Goal: Task Accomplishment & Management: Manage account settings

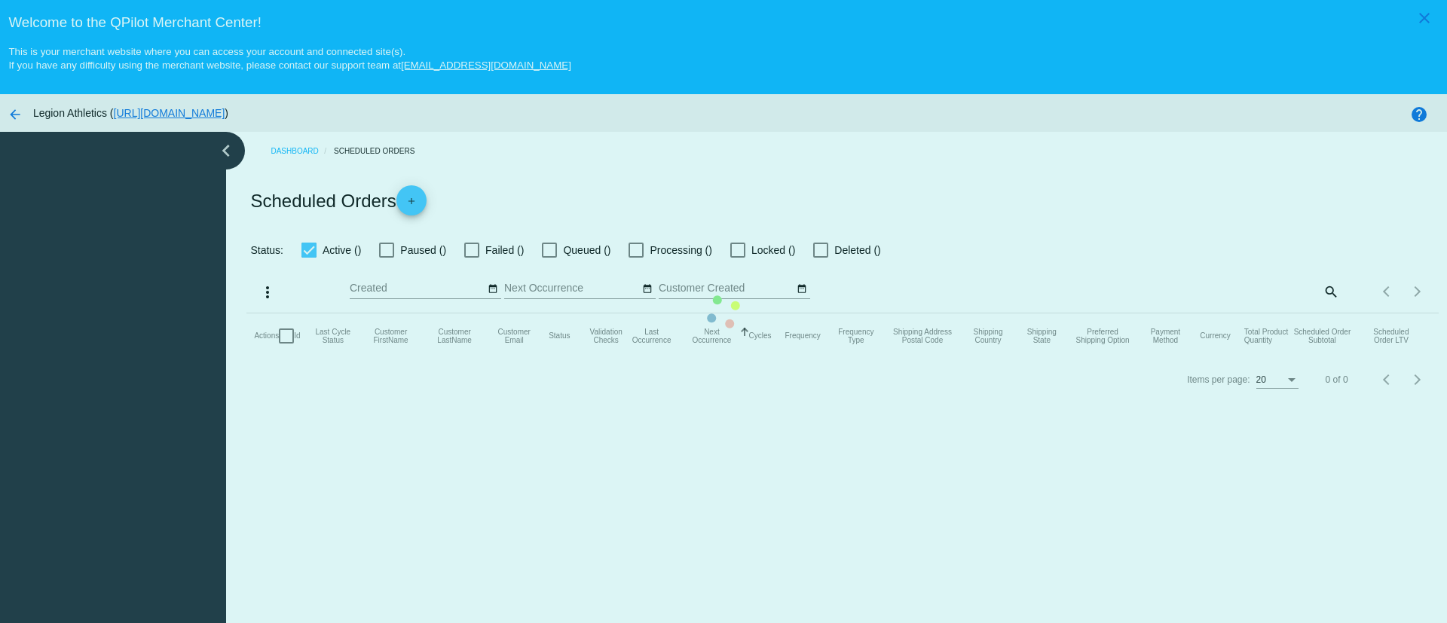
checkbox input "true"
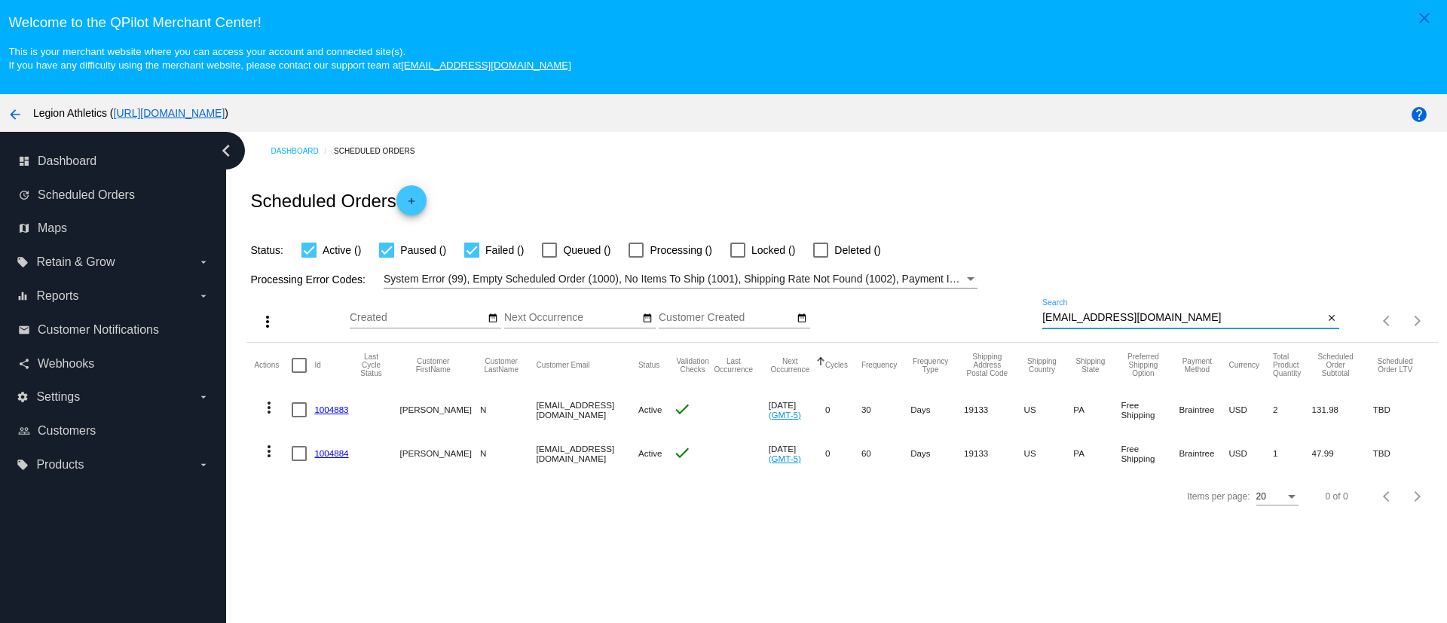
click at [1107, 319] on input "[EMAIL_ADDRESS][DOMAIN_NAME]" at bounding box center [1182, 318] width 281 height 12
paste input "hannah.[PERSON_NAME].1987@hot"
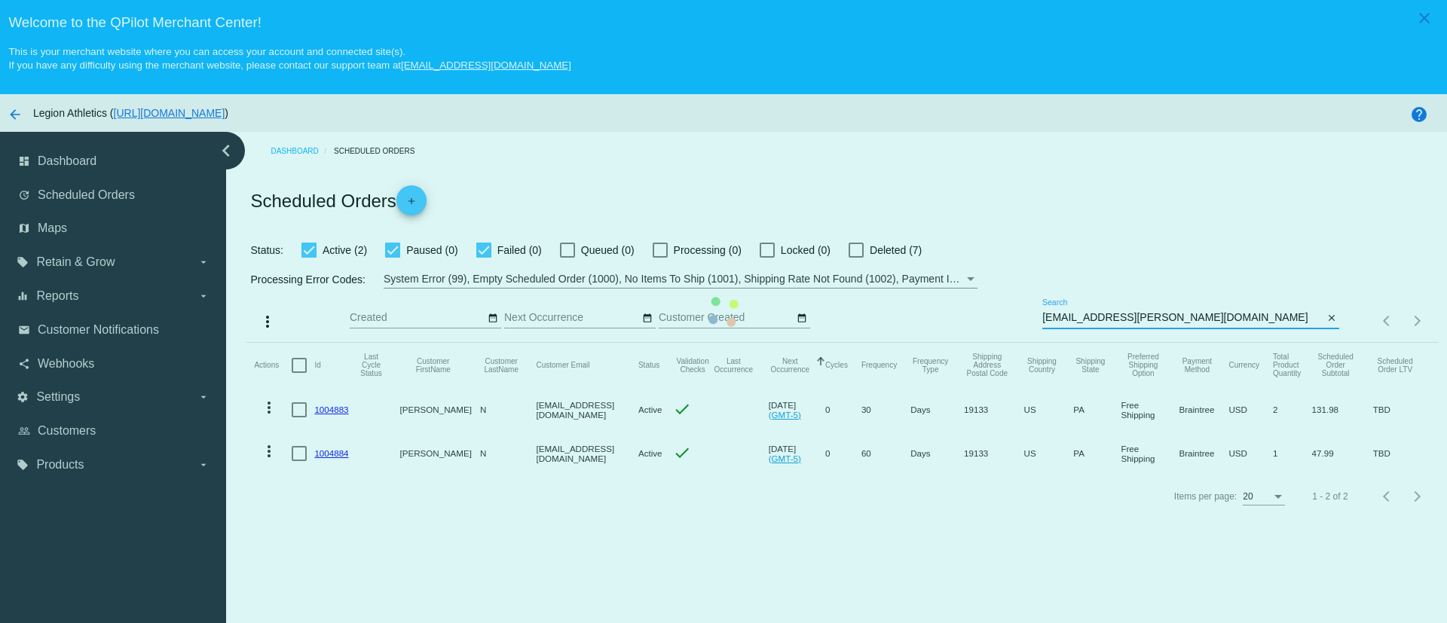
type input "[EMAIL_ADDRESS][PERSON_NAME][DOMAIN_NAME]"
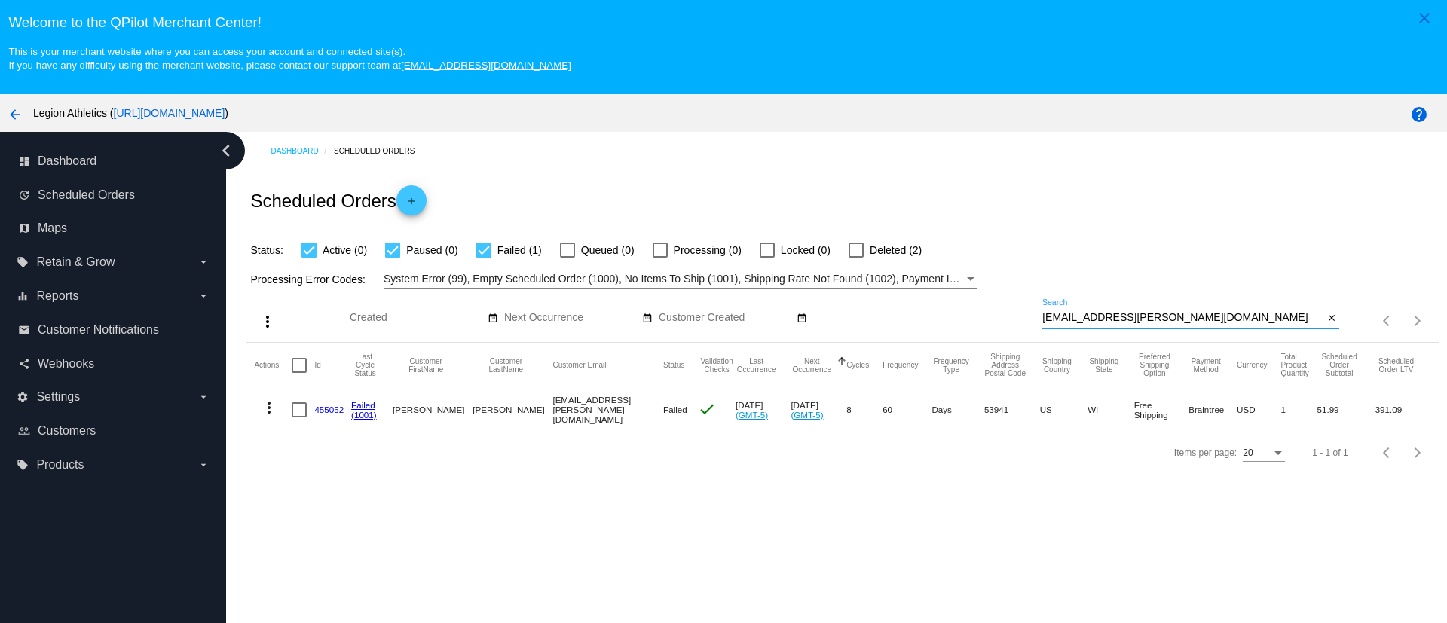
click at [328, 413] on link "455052" at bounding box center [328, 410] width 29 height 10
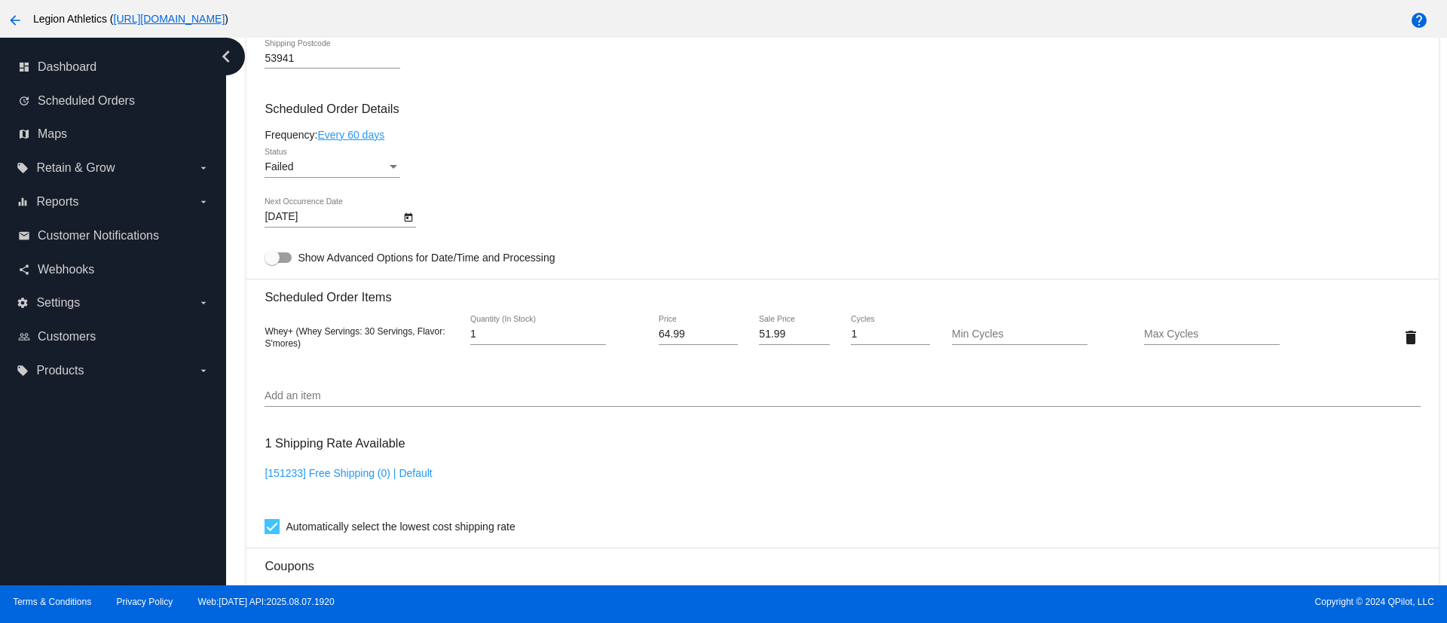
scroll to position [1017, 0]
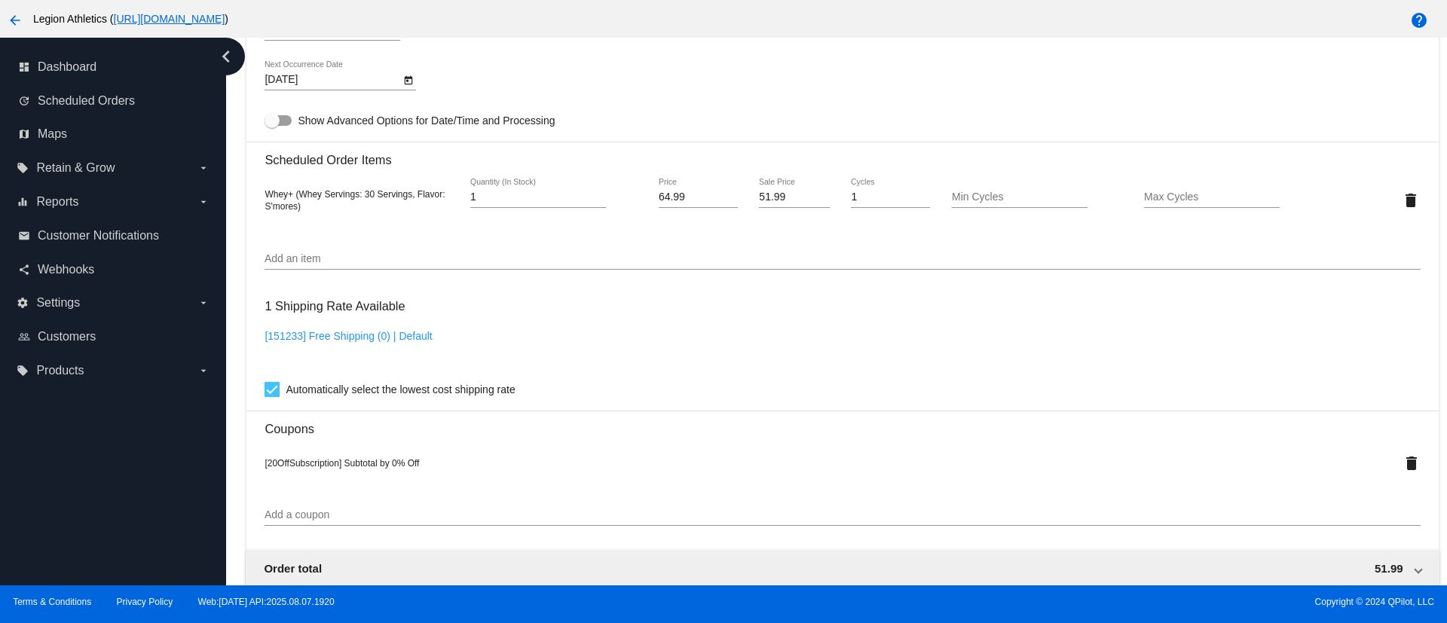
click at [417, 253] on input "Add an item" at bounding box center [841, 259] width 1155 height 12
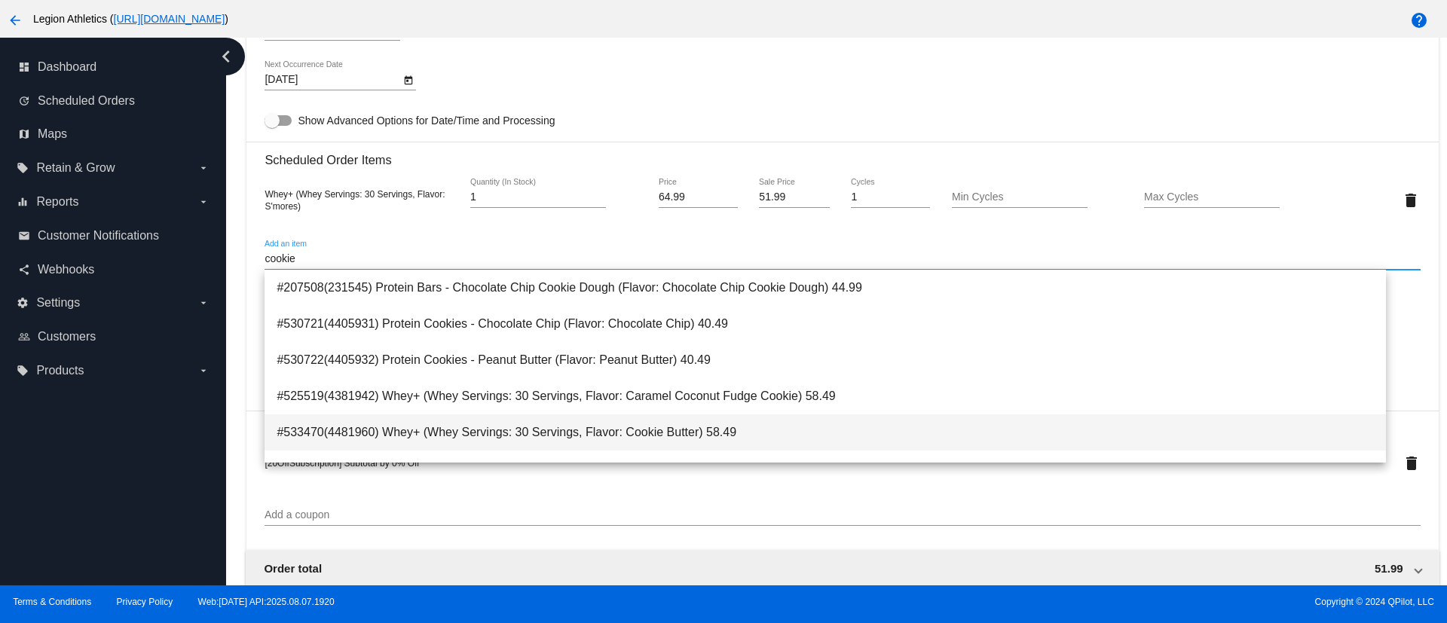
type input "cookie"
click at [612, 424] on span "#533470(4481960) Whey+ (Whey Servings: 30 Servings, Flavor: Cookie Butter) 58.49" at bounding box center [825, 432] width 1096 height 36
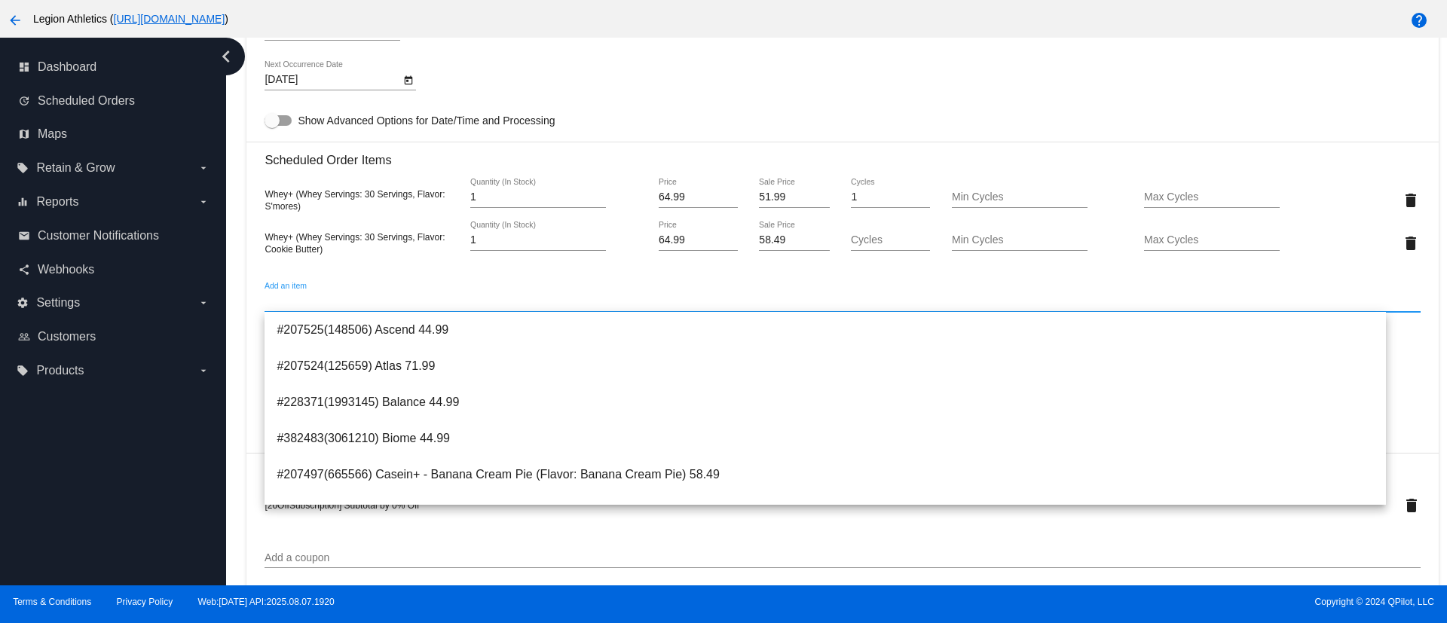
click at [764, 207] on div at bounding box center [794, 207] width 70 height 1
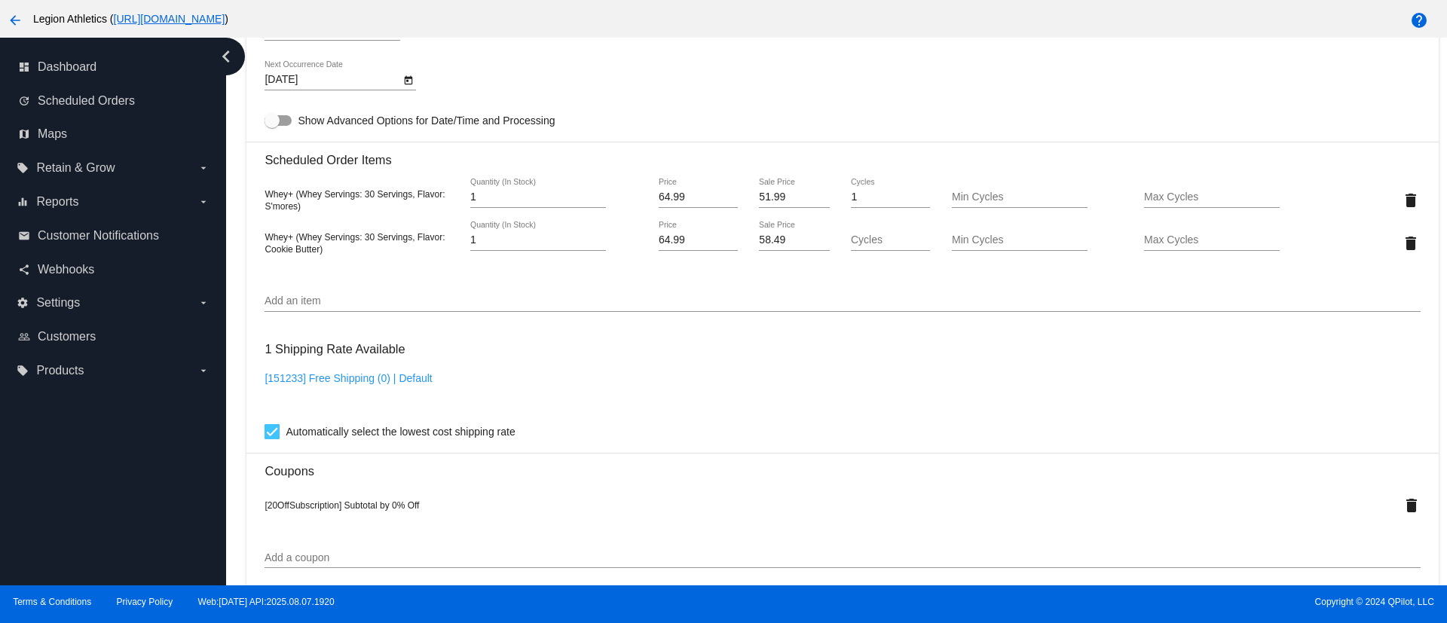
click at [764, 199] on input "51.99" at bounding box center [794, 197] width 70 height 12
click at [770, 240] on mat-card "Customer 1730929: Hannah Noll hannah.noll.1987@hotmail.com Customer Shipping En…" at bounding box center [841, 213] width 1191 height 1602
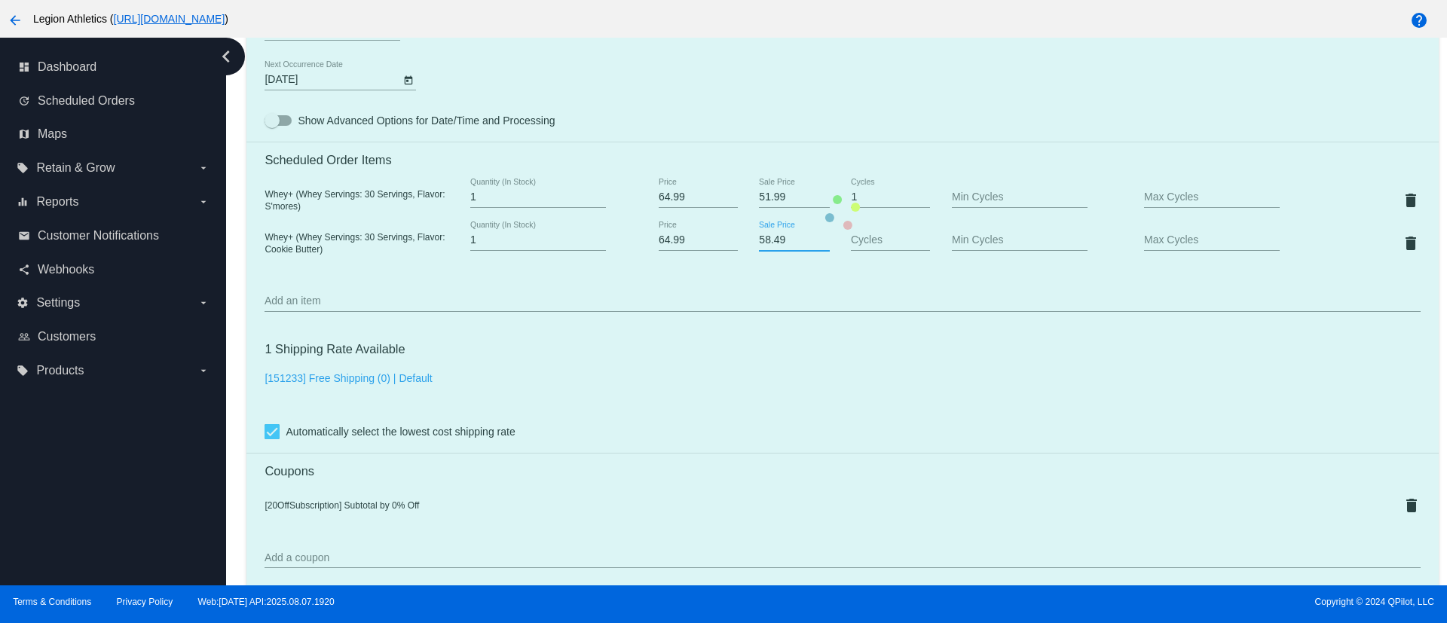
click at [773, 235] on mat-card "Customer 1730929: Hannah Noll hannah.noll.1987@hotmail.com Customer Shipping En…" at bounding box center [841, 213] width 1191 height 1602
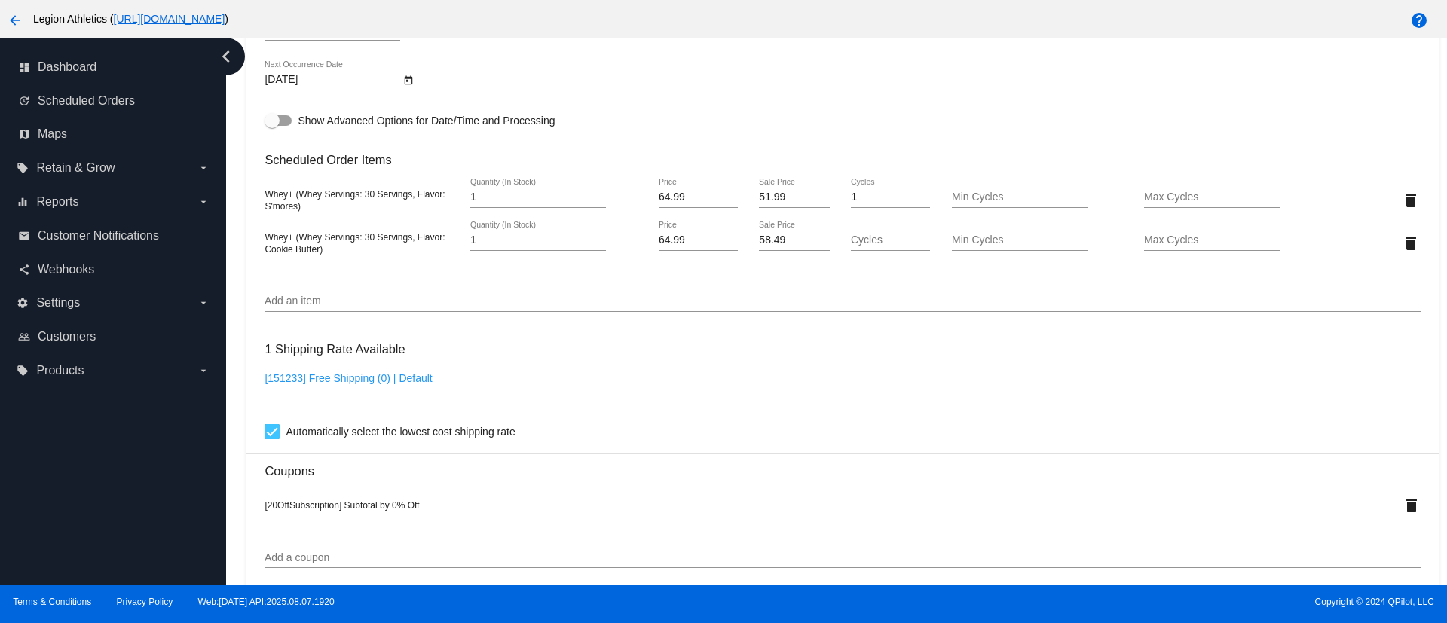
click at [766, 241] on input "58.49" at bounding box center [794, 240] width 70 height 12
paste input "1.9"
type input "51.99"
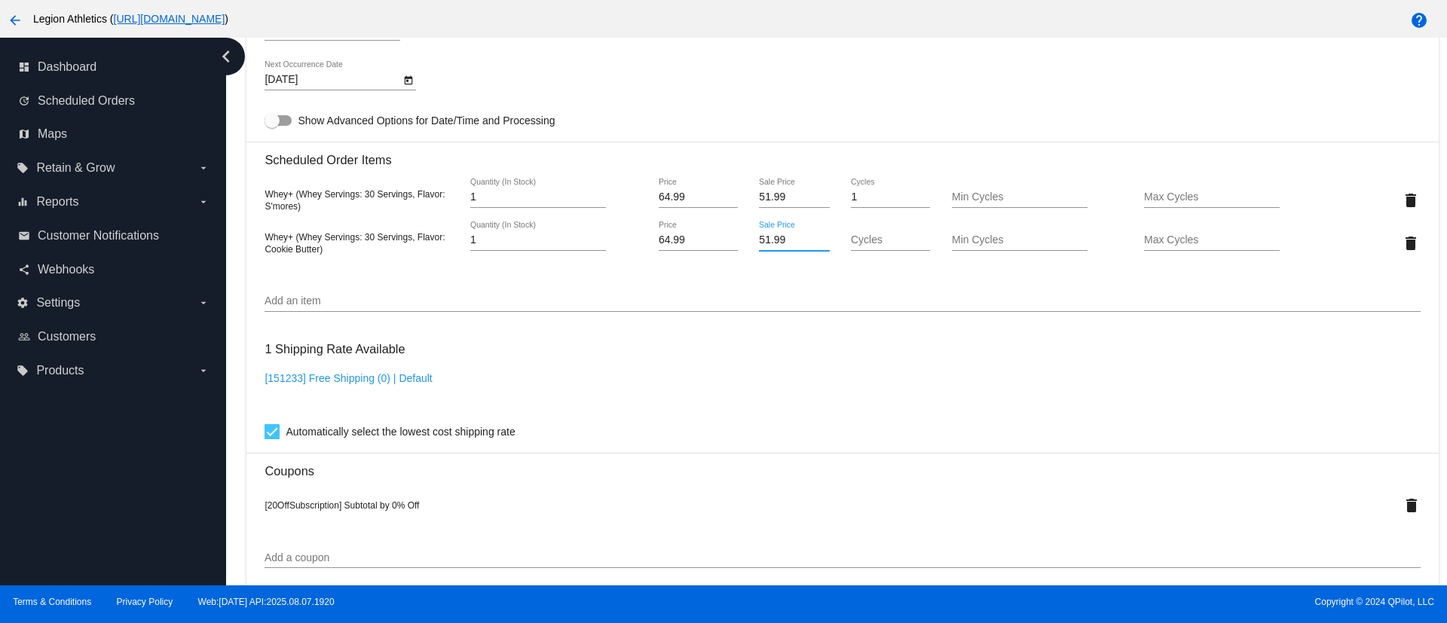
click at [907, 343] on mat-card "Customer 1730929: Hannah Noll hannah.noll.1987@hotmail.com Customer Shipping En…" at bounding box center [841, 213] width 1191 height 1602
click at [1401, 203] on mat-icon "delete" at bounding box center [1410, 200] width 18 height 18
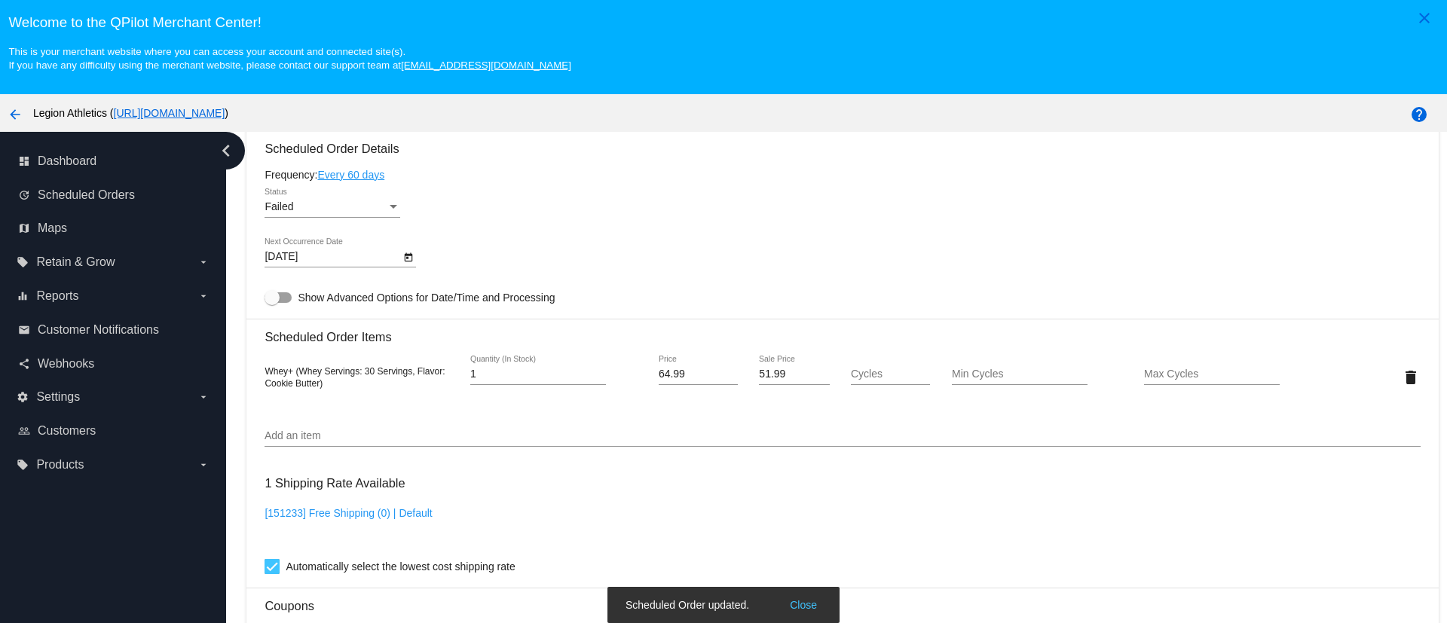
scroll to position [1243, 0]
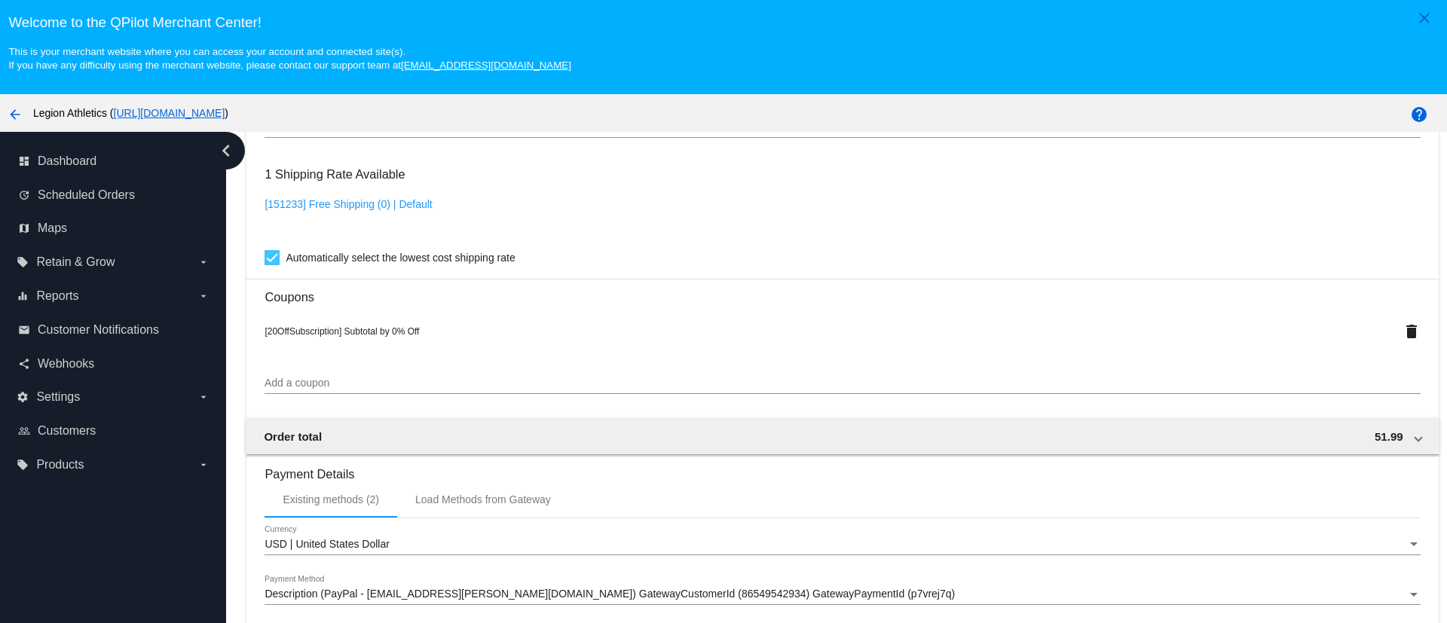
click at [21, 115] on mat-icon "arrow_back" at bounding box center [15, 114] width 18 height 18
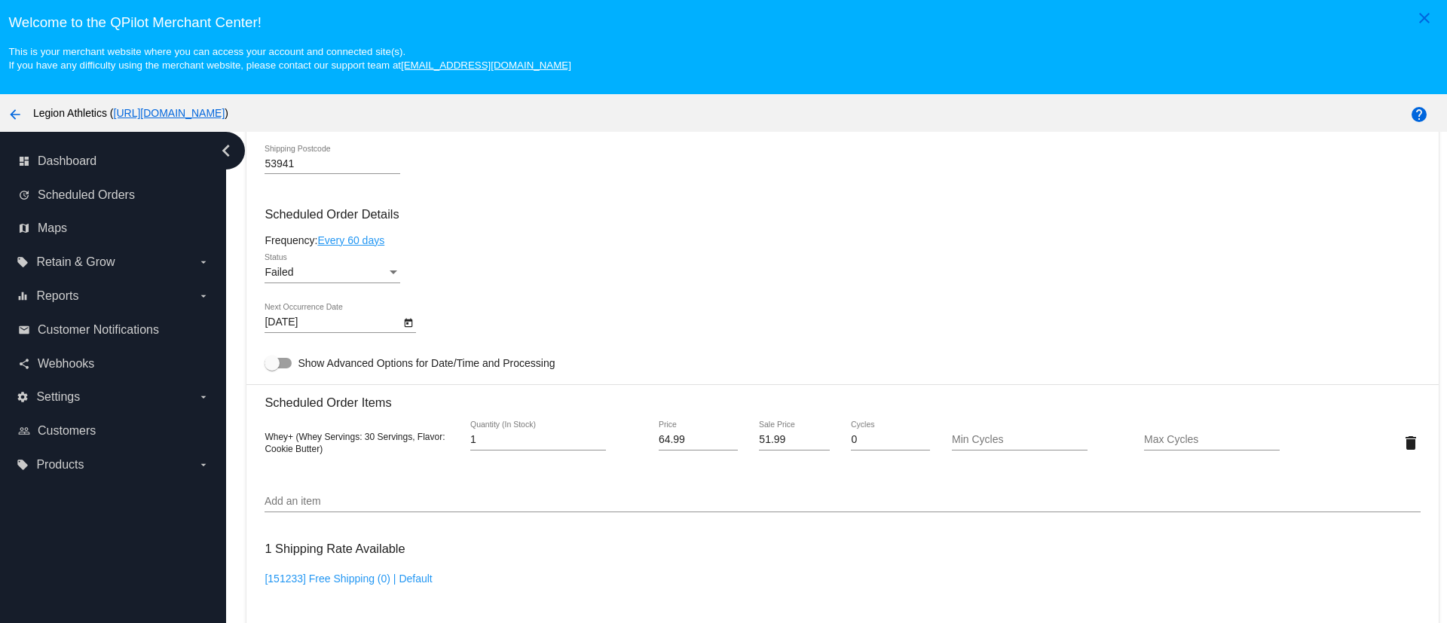
scroll to position [904, 0]
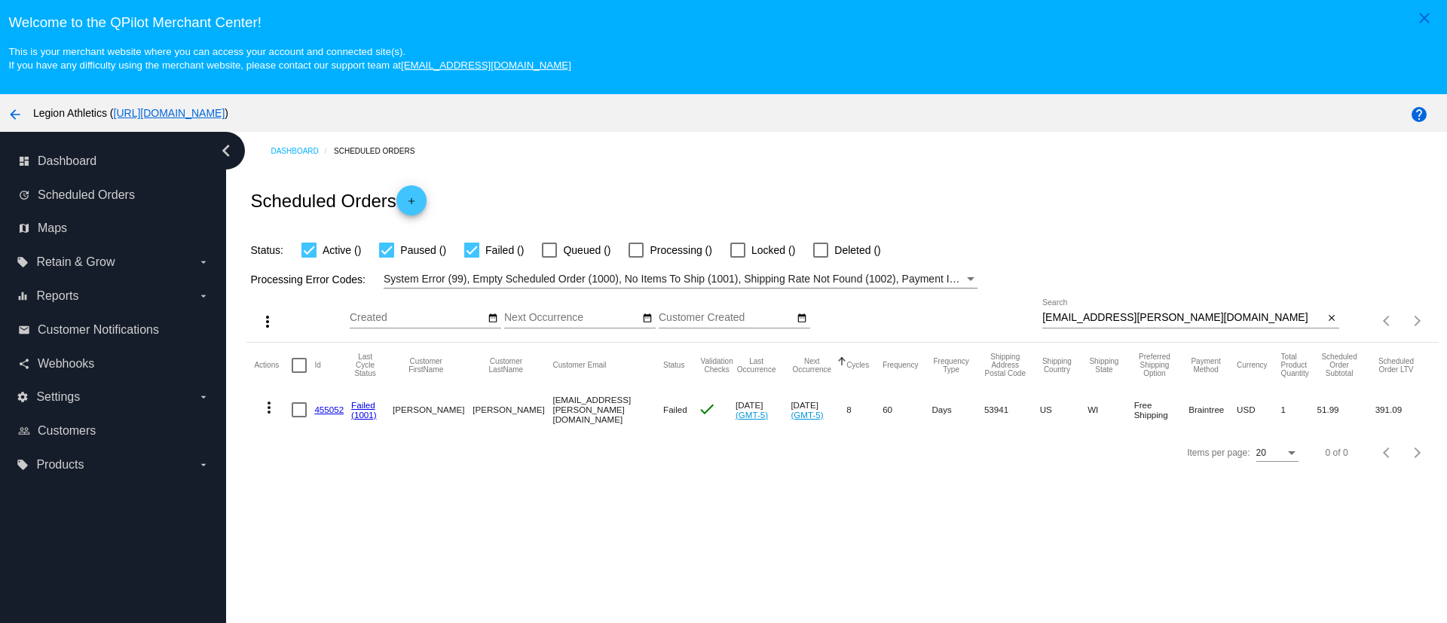
click at [1111, 314] on input "[EMAIL_ADDRESS][PERSON_NAME][DOMAIN_NAME]" at bounding box center [1182, 318] width 281 height 12
paste input "joshcohen1@comcast.net"
type input "joshcohen1@comcast.net"
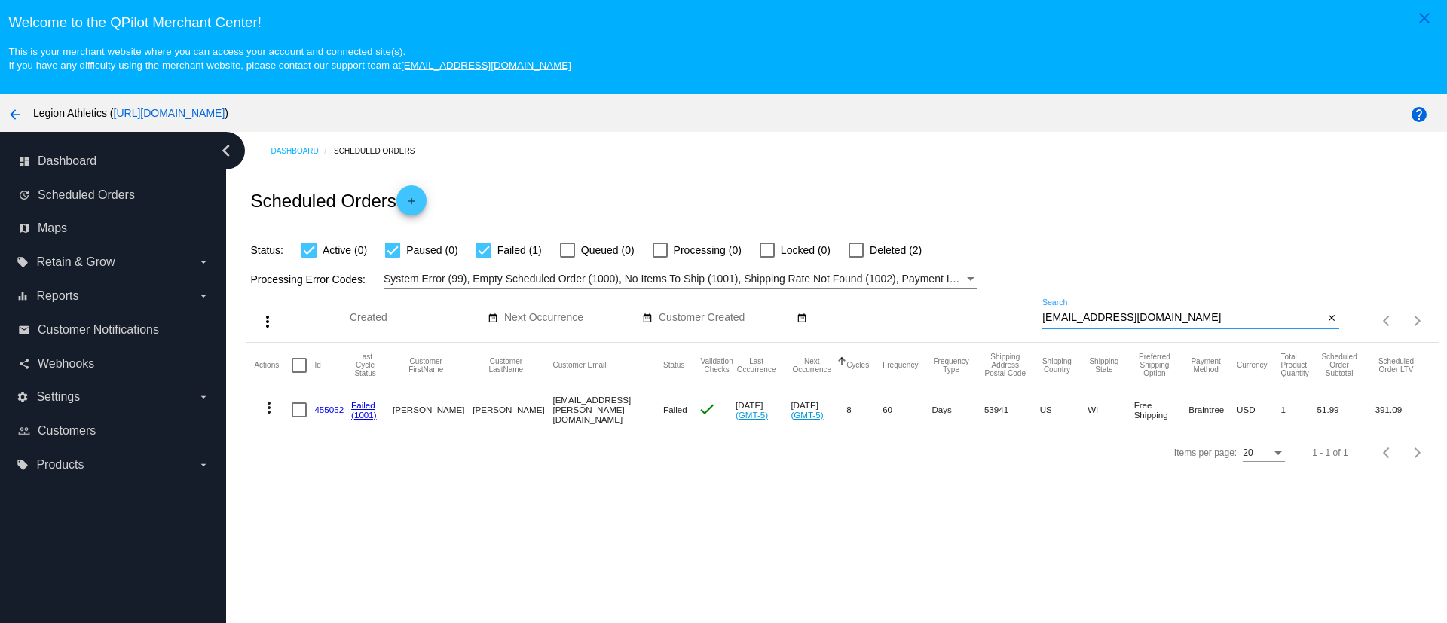
click at [919, 474] on div "Items per page: 20 1 - 1 of 1" at bounding box center [841, 453] width 1191 height 42
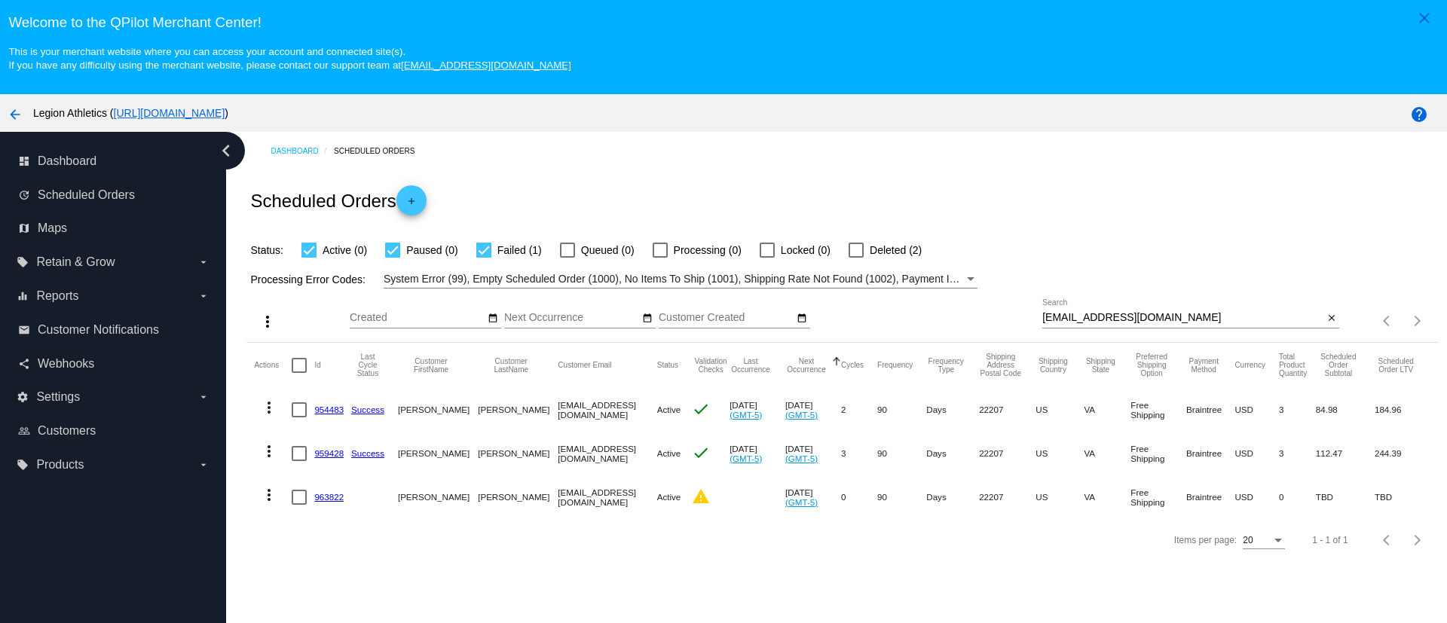
click at [1099, 320] on input "joshcohen1@comcast.net" at bounding box center [1182, 318] width 281 height 12
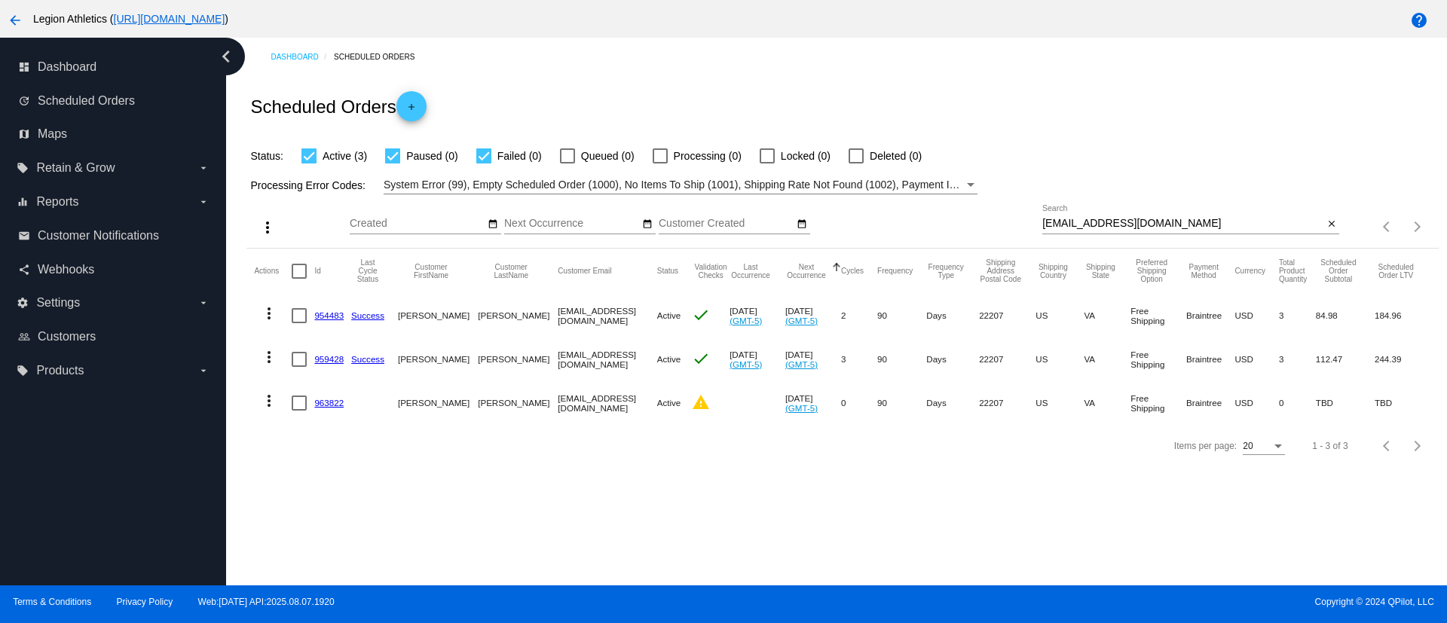
click at [329, 314] on link "954483" at bounding box center [328, 315] width 29 height 10
click at [344, 363] on link "959428" at bounding box center [328, 359] width 29 height 10
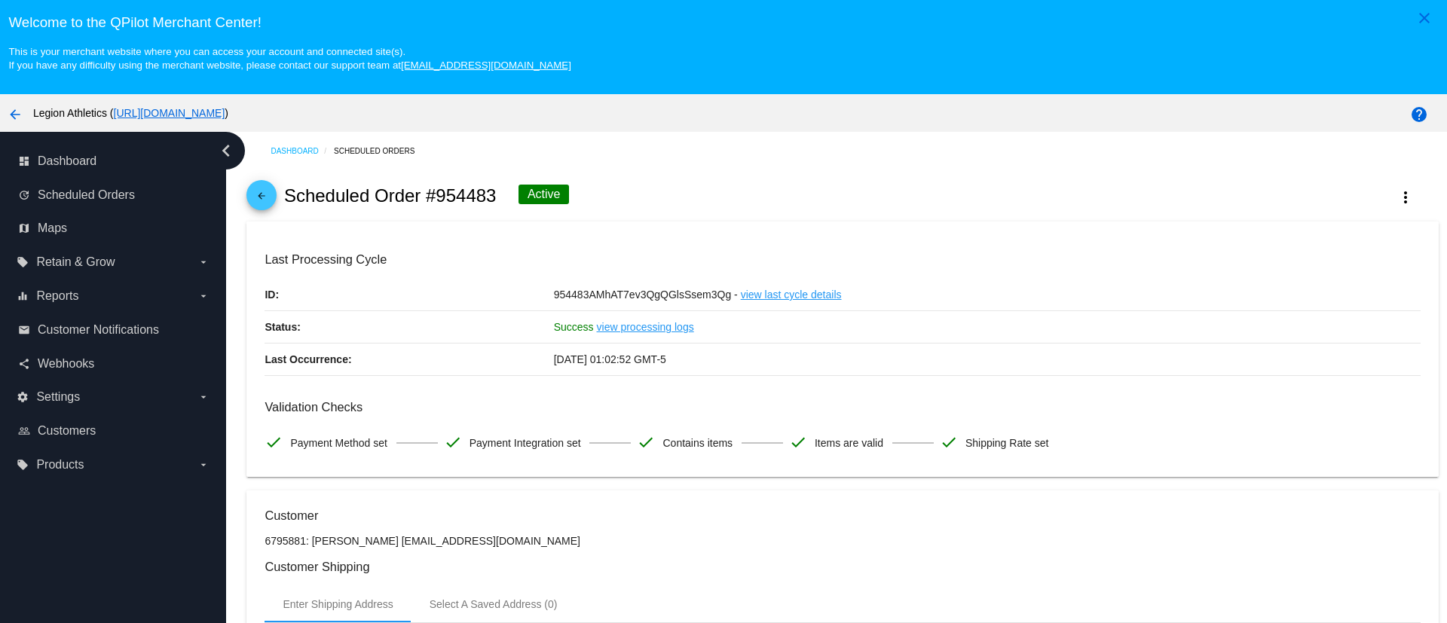
scroll to position [226, 0]
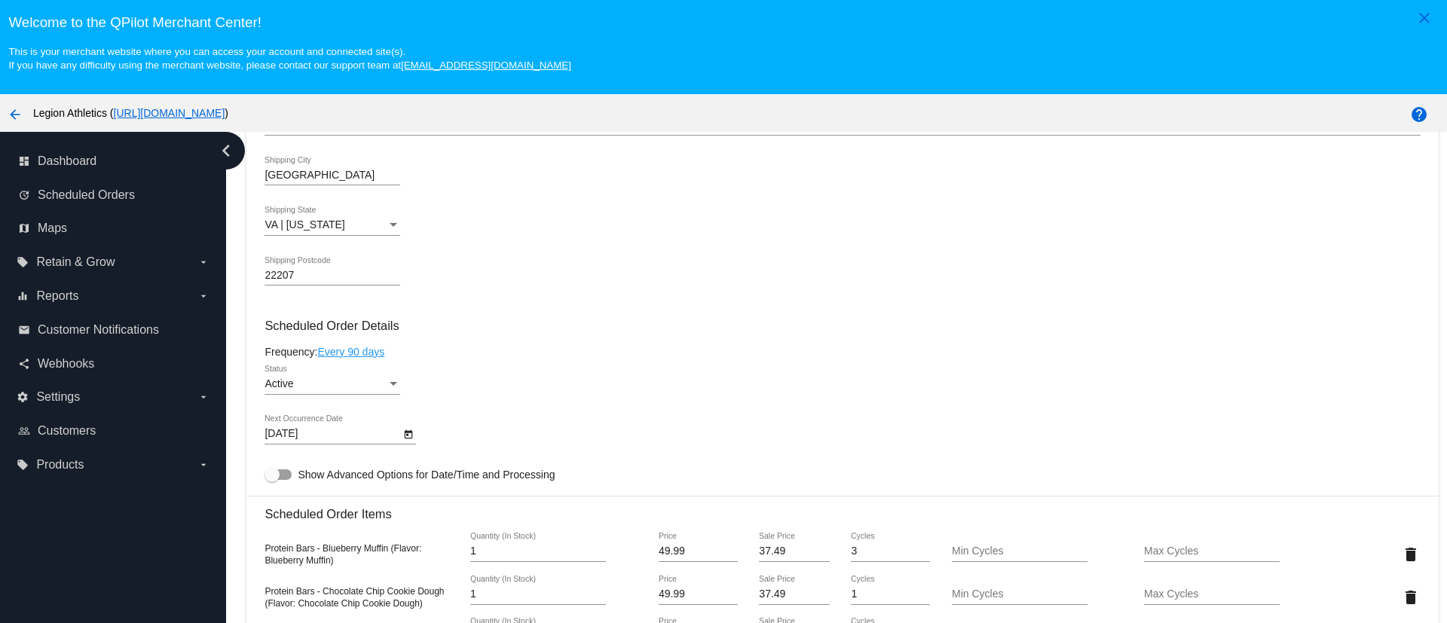
scroll to position [904, 0]
